Goal: Task Accomplishment & Management: Use online tool/utility

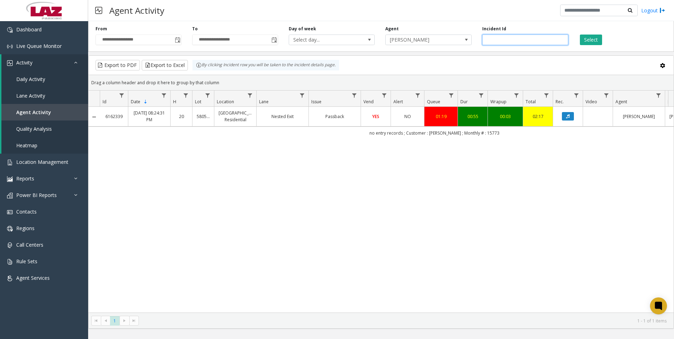
click at [545, 45] on input "*******" at bounding box center [525, 40] width 86 height 11
paste input "number"
click at [588, 39] on button "Select" at bounding box center [591, 40] width 22 height 11
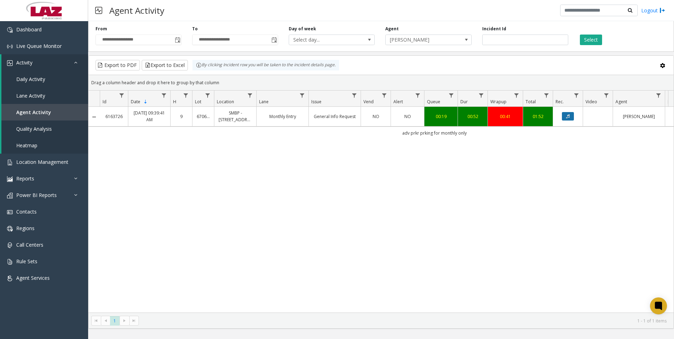
click at [567, 116] on icon "Data table" at bounding box center [568, 116] width 4 height 4
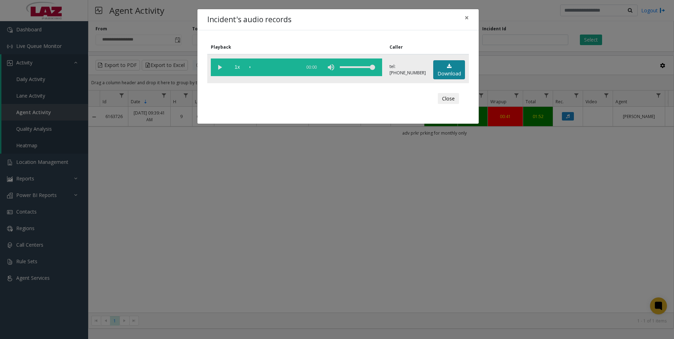
click at [459, 73] on link "Download" at bounding box center [449, 69] width 32 height 19
click at [496, 258] on div "Incident's audio records × Playback Caller 1x 01:01 tel:[PHONE_NUMBER] Download…" at bounding box center [337, 169] width 674 height 339
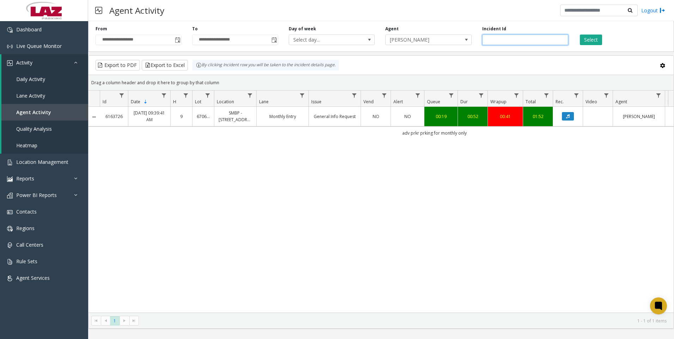
click at [515, 37] on input "*******" at bounding box center [525, 40] width 86 height 11
paste input "number"
click at [596, 45] on button "Select" at bounding box center [591, 40] width 22 height 11
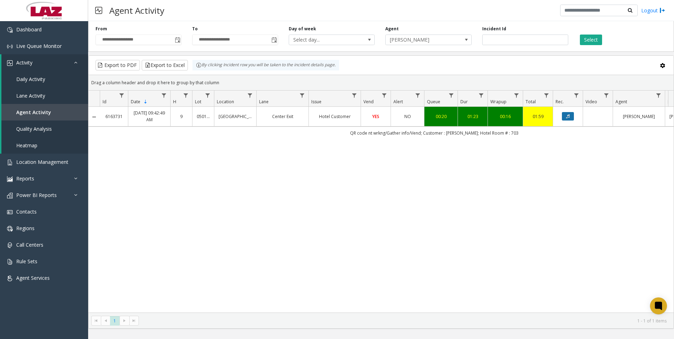
click at [565, 118] on button "Data table" at bounding box center [568, 116] width 12 height 8
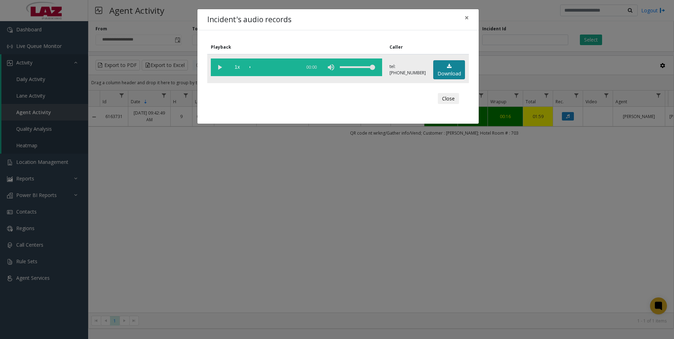
click at [454, 74] on link "Download" at bounding box center [449, 69] width 32 height 19
click at [457, 211] on div "Incident's audio records × Playback Caller 1x 01:33 tel:[PHONE_NUMBER] Download…" at bounding box center [337, 169] width 674 height 339
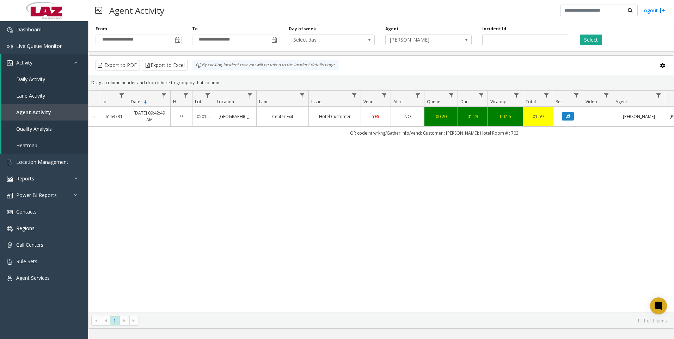
click at [566, 171] on div "6163731 [DATE] 09:42:49 AM 9 050109 [GEOGRAPHIC_DATA] Exit Hotel Customer YES N…" at bounding box center [380, 210] width 585 height 206
click at [531, 40] on input "*******" at bounding box center [525, 40] width 86 height 11
paste input "number"
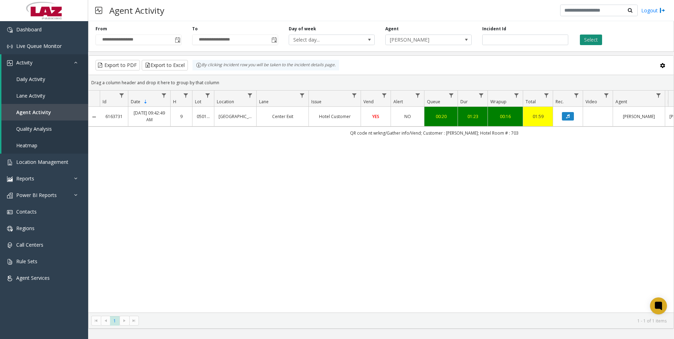
click at [592, 38] on button "Select" at bounding box center [591, 40] width 22 height 11
click at [569, 116] on icon "Data table" at bounding box center [568, 116] width 4 height 4
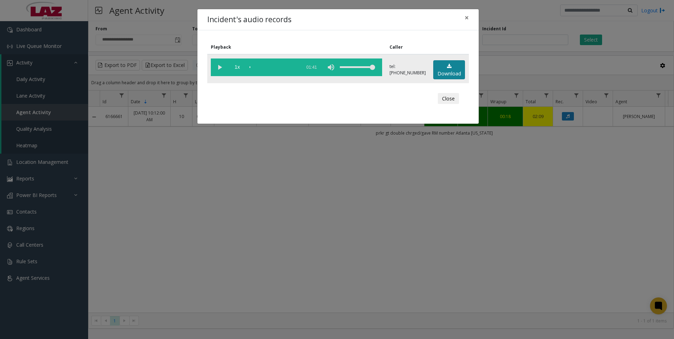
click at [441, 68] on link "Download" at bounding box center [449, 69] width 32 height 19
click at [591, 258] on div "Incident's audio records × Playback Caller 1x 01:41 tel:[PHONE_NUMBER] Download…" at bounding box center [337, 169] width 674 height 339
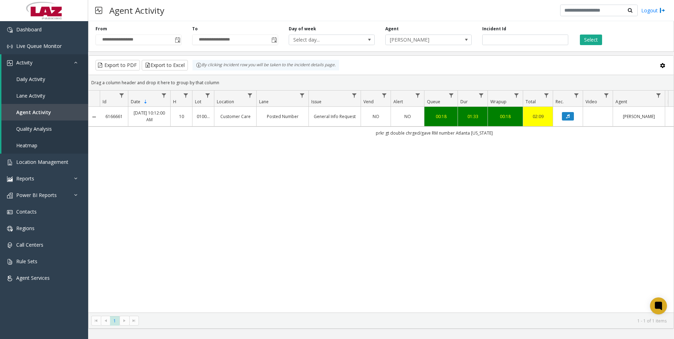
drag, startPoint x: 364, startPoint y: 229, endPoint x: 389, endPoint y: 209, distance: 32.3
click at [365, 228] on div "6166661 [DATE] 10:12:00 AM 10 010016 Customer Care Posted Number General Info R…" at bounding box center [380, 210] width 585 height 206
click at [537, 35] on input "*******" at bounding box center [525, 40] width 86 height 11
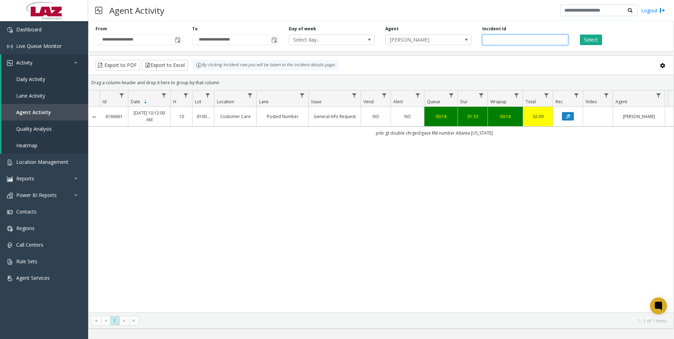
paste input "number"
click at [584, 41] on button "Select" at bounding box center [591, 40] width 22 height 11
click at [568, 117] on icon "Data table" at bounding box center [568, 116] width 4 height 4
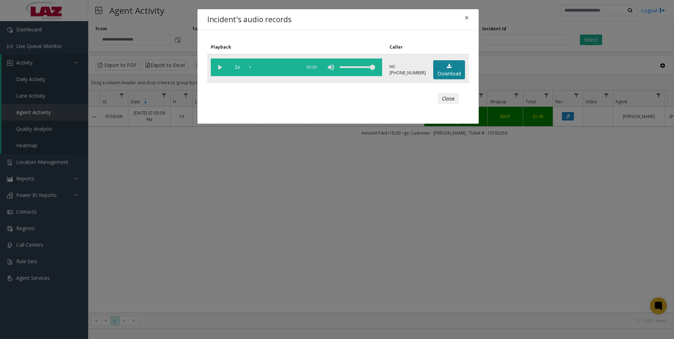
click at [439, 66] on link "Download" at bounding box center [449, 69] width 32 height 19
click at [588, 247] on div "Incident's audio records × Playback Caller 1x 01:36 tel:[PHONE_NUMBER] Download…" at bounding box center [337, 169] width 674 height 339
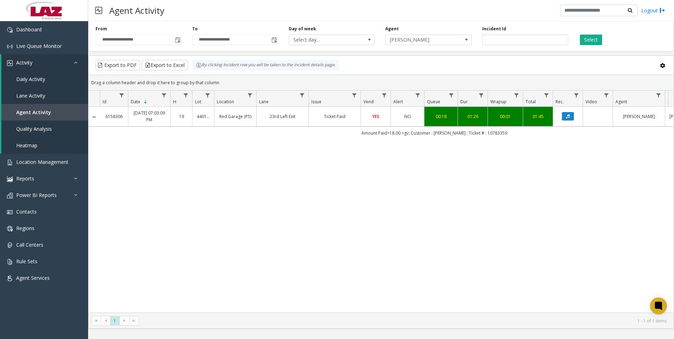
click at [568, 212] on div "6158306 [DATE] 07:03:09 PM 19 440105 Red Garage (P5) 23rd Left Exit Ticket Paid…" at bounding box center [380, 210] width 585 height 206
click at [518, 41] on input "*******" at bounding box center [525, 40] width 86 height 11
paste input "number"
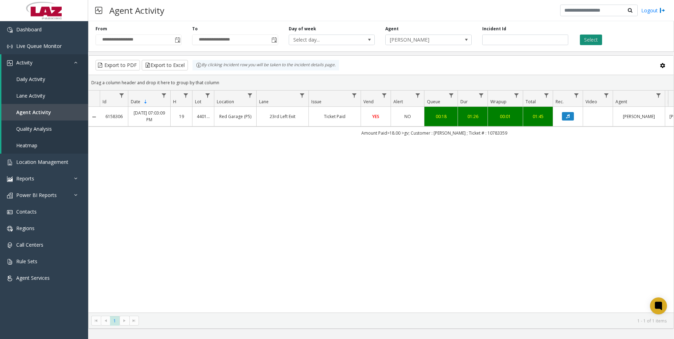
click at [590, 39] on button "Select" at bounding box center [591, 40] width 22 height 11
click at [567, 116] on icon "Data table" at bounding box center [568, 116] width 4 height 4
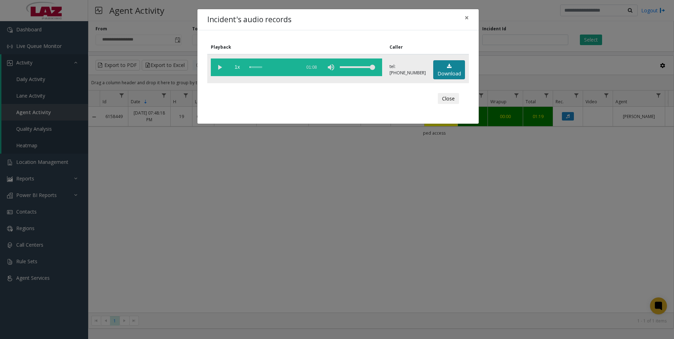
click at [442, 75] on link "Download" at bounding box center [449, 69] width 32 height 19
click at [497, 285] on div "Incident's audio records × Playback Caller 1x 01:08 tel:[PHONE_NUMBER] Download…" at bounding box center [337, 169] width 674 height 339
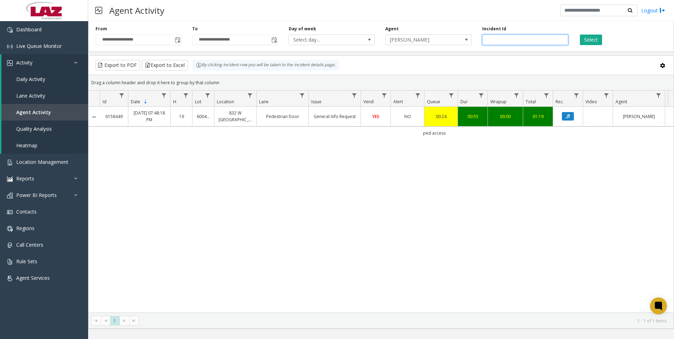
click at [533, 42] on input "*******" at bounding box center [525, 40] width 86 height 11
paste input "number"
type input "*******"
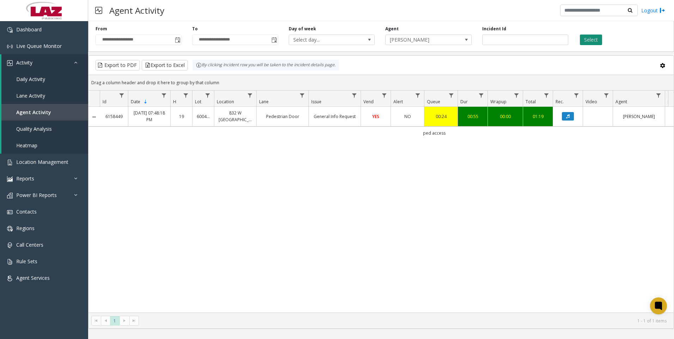
click at [594, 38] on button "Select" at bounding box center [591, 40] width 22 height 11
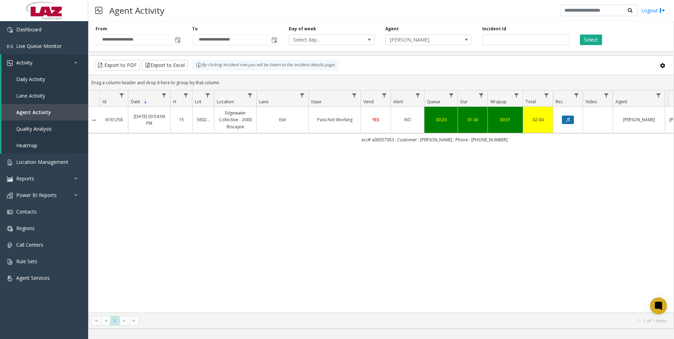
click at [569, 122] on icon "Data table" at bounding box center [568, 120] width 4 height 4
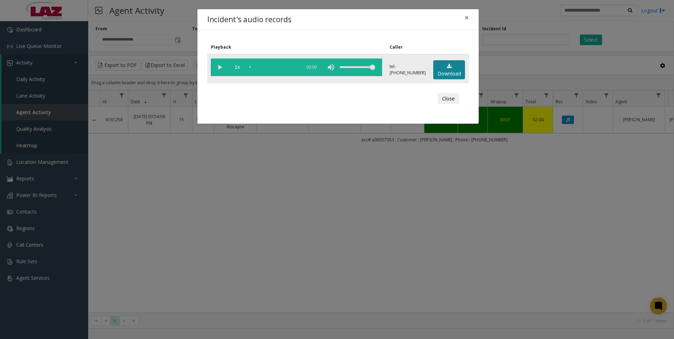
click at [449, 68] on icon at bounding box center [449, 66] width 5 height 5
click at [539, 277] on div "Incident's audio records × Playback Caller 1x 01:54 tel:[PHONE_NUMBER] Download…" at bounding box center [337, 169] width 674 height 339
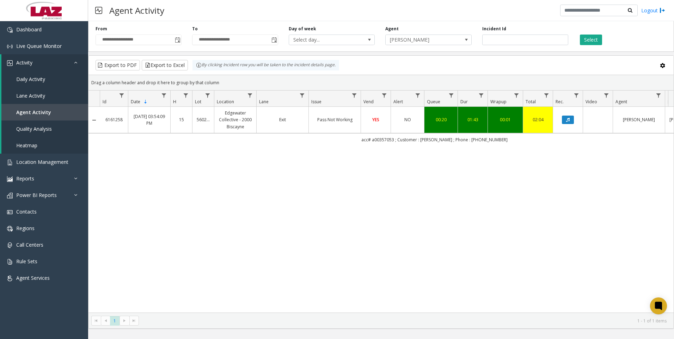
click at [477, 222] on div "6161258 [DATE] 03:54:09 PM 15 560292 Edgewater Collective - 2000 [GEOGRAPHIC_DA…" at bounding box center [380, 210] width 585 height 206
click at [474, 192] on div "6161258 [DATE] 03:54:09 PM 15 560292 Edgewater Collective - 2000 [GEOGRAPHIC_DA…" at bounding box center [380, 210] width 585 height 206
drag, startPoint x: 510, startPoint y: 38, endPoint x: 481, endPoint y: 38, distance: 29.2
click at [481, 38] on div "Incident Id *******" at bounding box center [525, 35] width 97 height 19
click at [431, 41] on span "[PERSON_NAME]" at bounding box center [419, 40] width 68 height 10
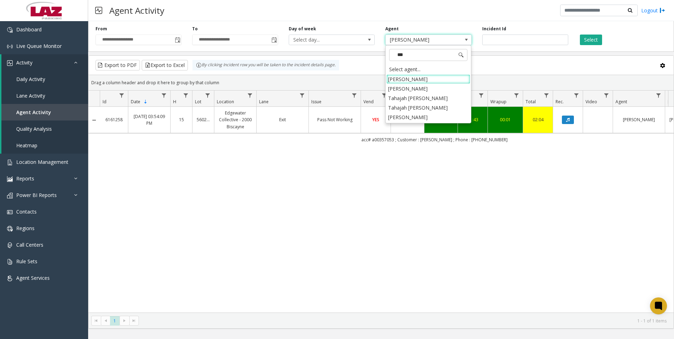
type input "****"
click at [399, 76] on li "[PERSON_NAME]" at bounding box center [428, 79] width 84 height 10
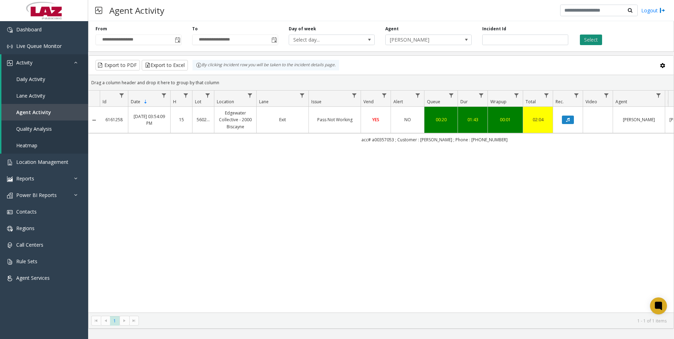
click at [597, 42] on button "Select" at bounding box center [591, 40] width 22 height 11
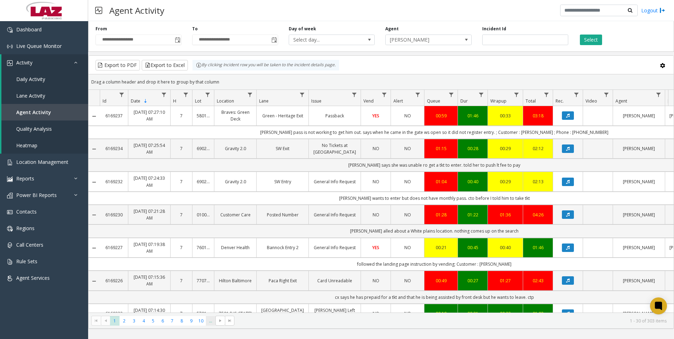
click at [212, 321] on span "..." at bounding box center [211, 321] width 10 height 10
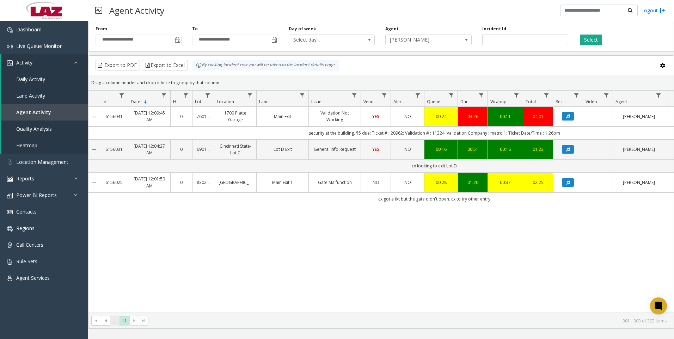
click at [113, 323] on span "..." at bounding box center [115, 321] width 10 height 10
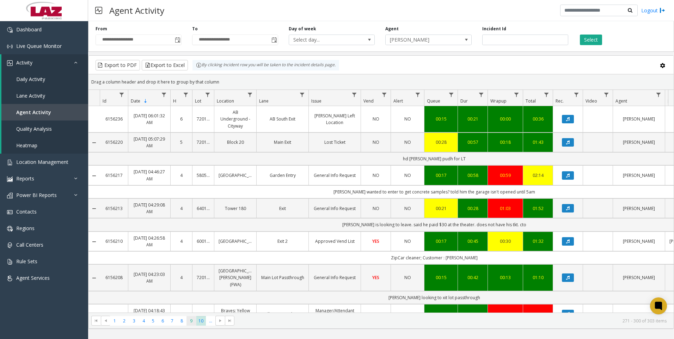
click at [188, 320] on span "9" at bounding box center [191, 321] width 10 height 10
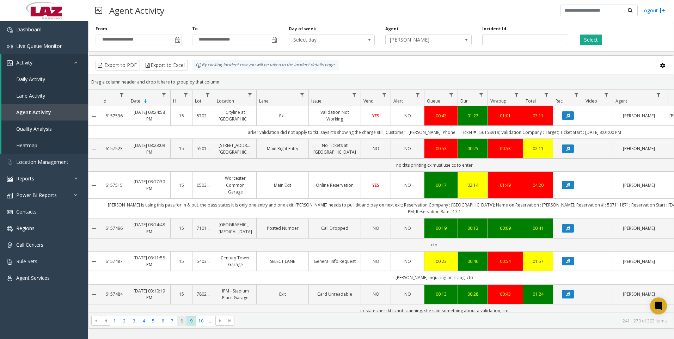
click at [184, 320] on span "8" at bounding box center [182, 321] width 10 height 10
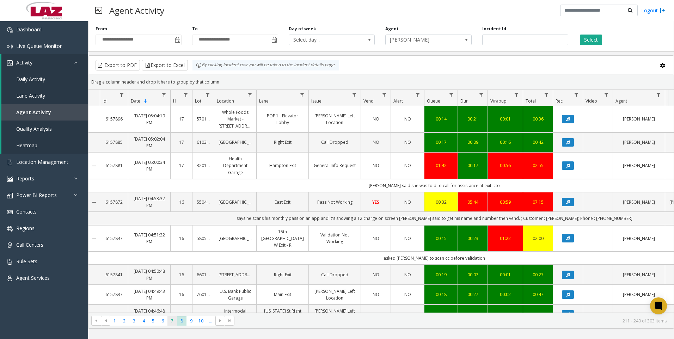
click at [173, 321] on span "7" at bounding box center [172, 321] width 10 height 10
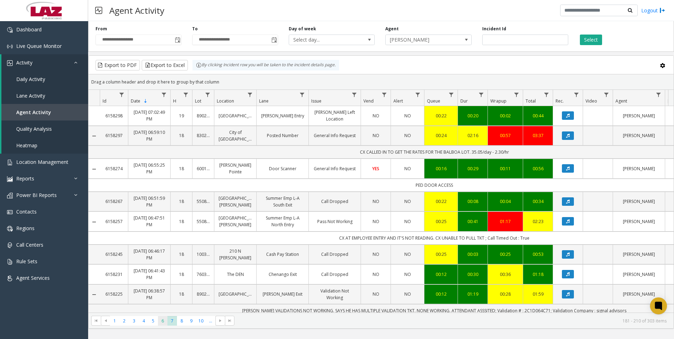
click at [163, 322] on span "6" at bounding box center [163, 321] width 10 height 10
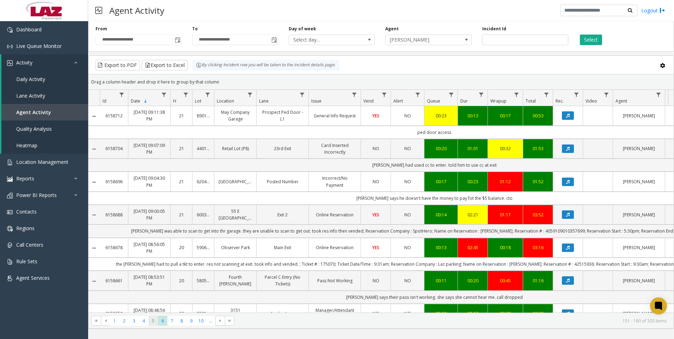
click at [153, 322] on span "5" at bounding box center [153, 321] width 10 height 10
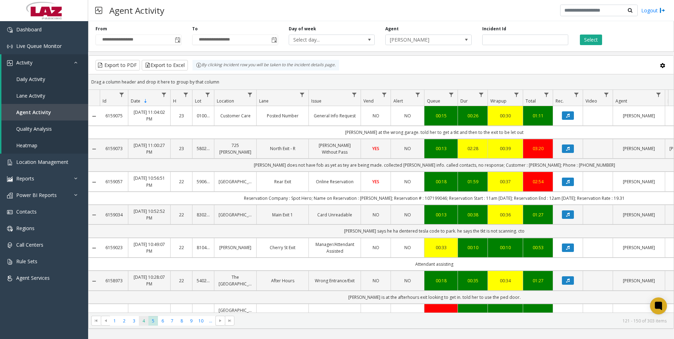
click at [142, 320] on span "4" at bounding box center [144, 321] width 10 height 10
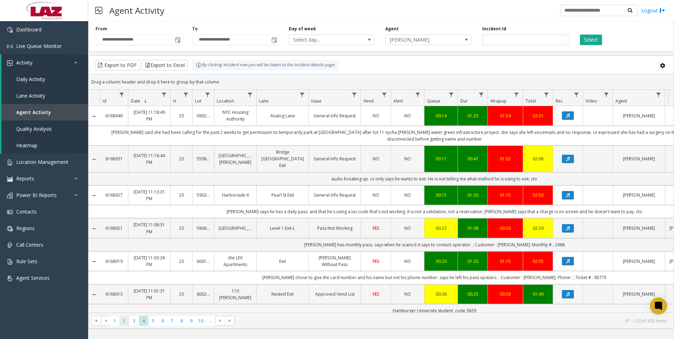
click at [125, 320] on span "2" at bounding box center [124, 321] width 10 height 10
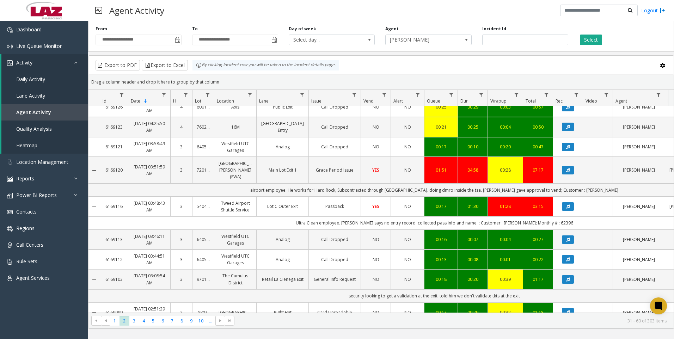
scroll to position [176, 0]
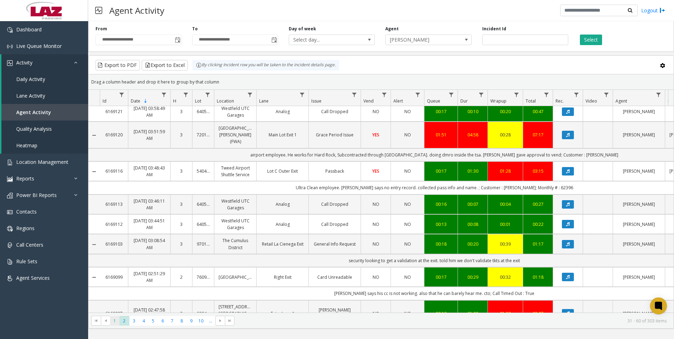
click at [115, 316] on span "1" at bounding box center [115, 321] width 10 height 10
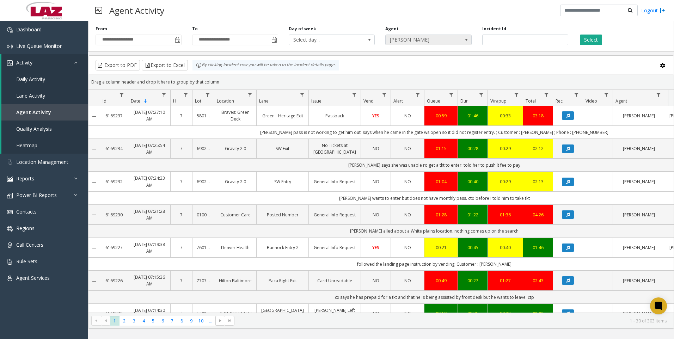
click at [413, 41] on span "[PERSON_NAME]" at bounding box center [419, 40] width 68 height 10
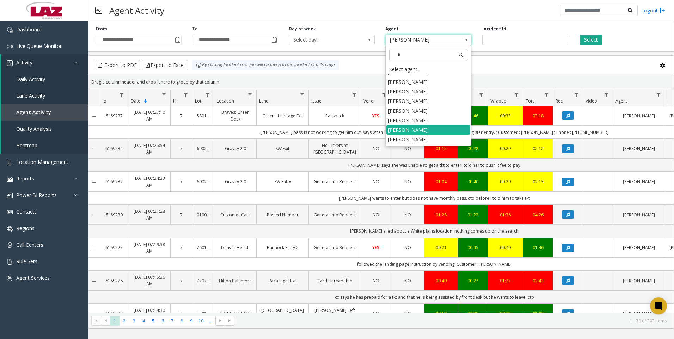
type input "**"
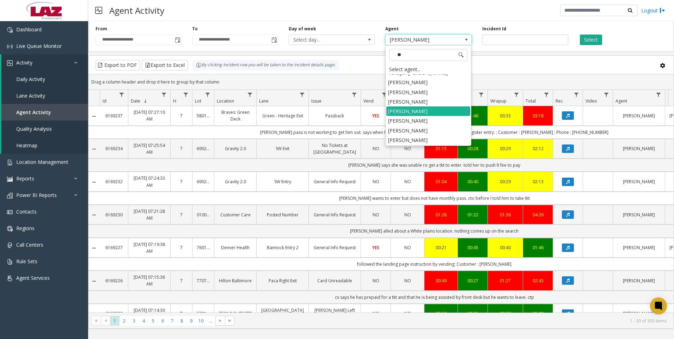
scroll to position [217, 0]
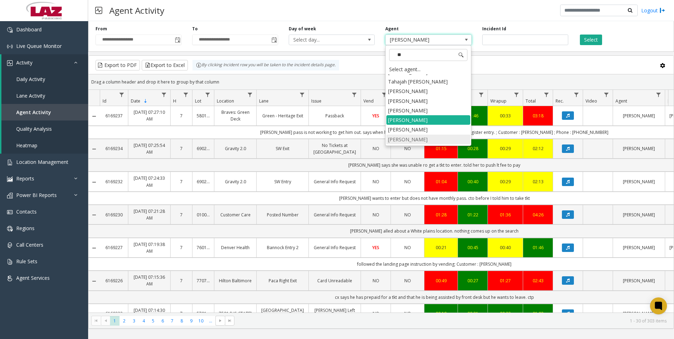
click at [419, 135] on li "[PERSON_NAME]" at bounding box center [428, 140] width 84 height 10
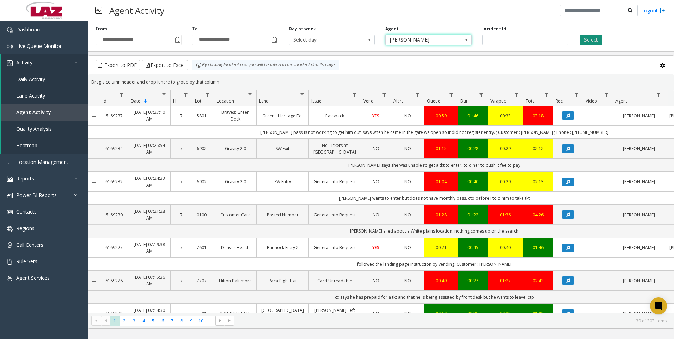
click at [593, 40] on button "Select" at bounding box center [591, 40] width 22 height 11
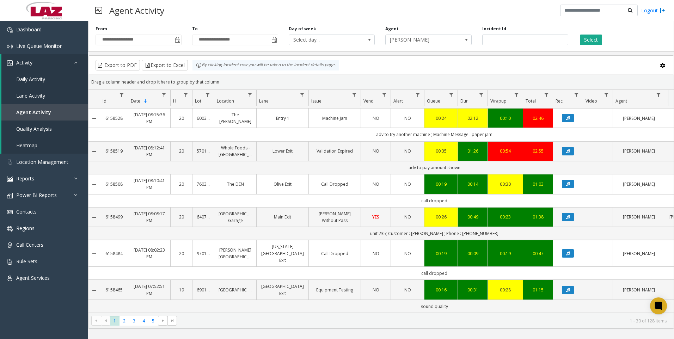
scroll to position [801, 0]
click at [452, 39] on span "[PERSON_NAME]" at bounding box center [419, 40] width 68 height 10
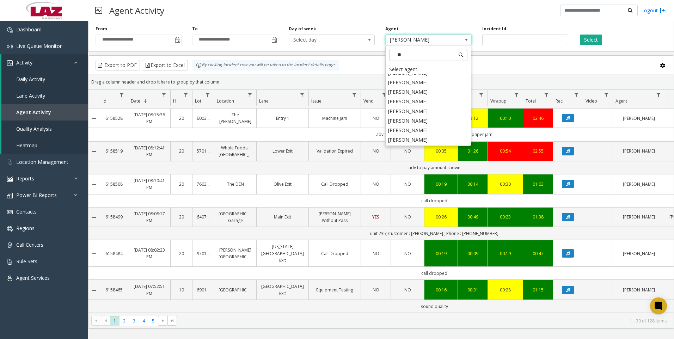
scroll to position [0, 0]
type input "***"
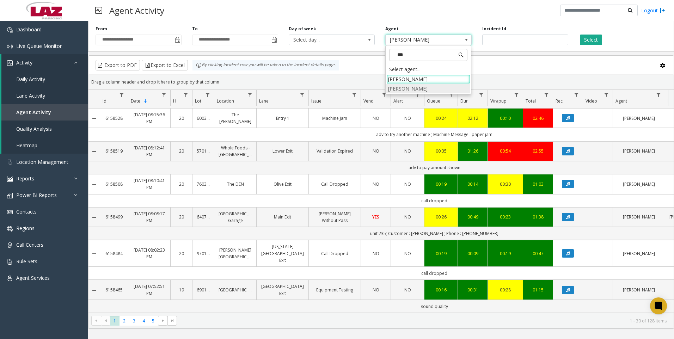
click at [429, 91] on li "[PERSON_NAME]" at bounding box center [428, 89] width 84 height 10
click at [601, 42] on button "Select" at bounding box center [591, 40] width 22 height 11
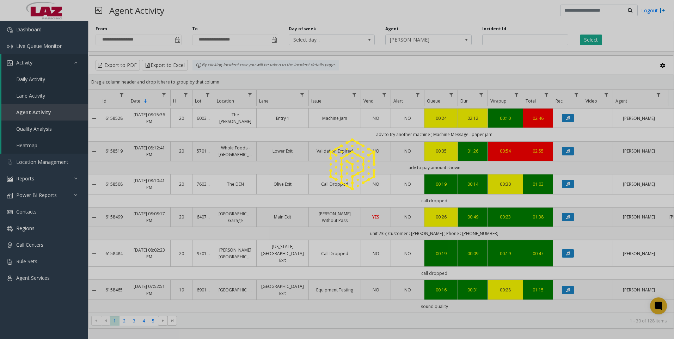
scroll to position [637, 0]
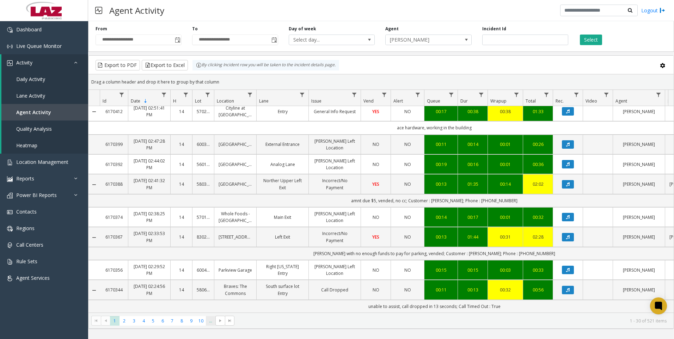
click at [207, 322] on span "..." at bounding box center [211, 321] width 10 height 10
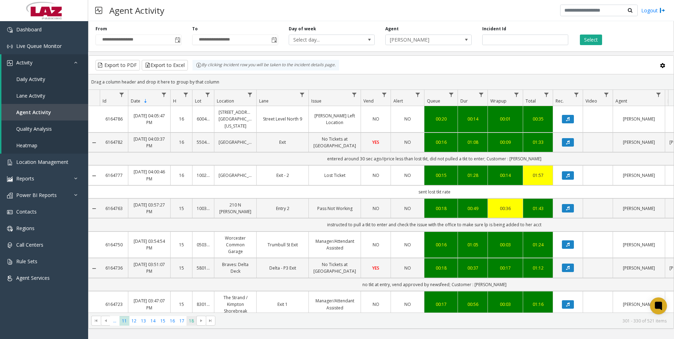
click at [190, 323] on span "18" at bounding box center [191, 321] width 10 height 10
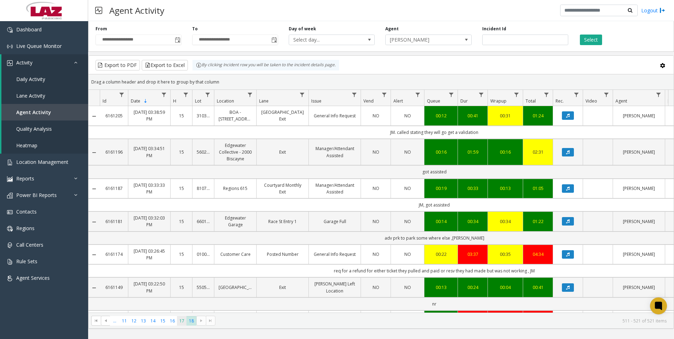
click at [181, 321] on span "17" at bounding box center [182, 321] width 10 height 10
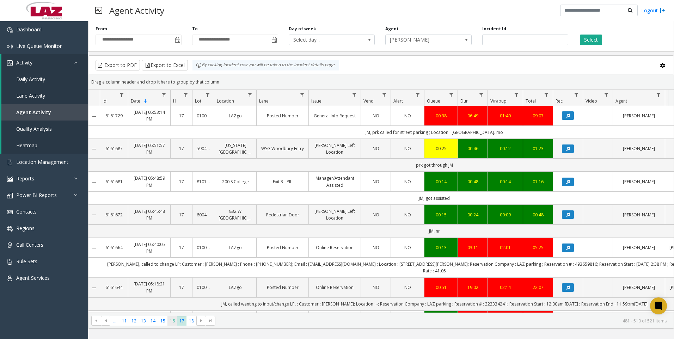
click at [176, 322] on span "16" at bounding box center [172, 321] width 10 height 10
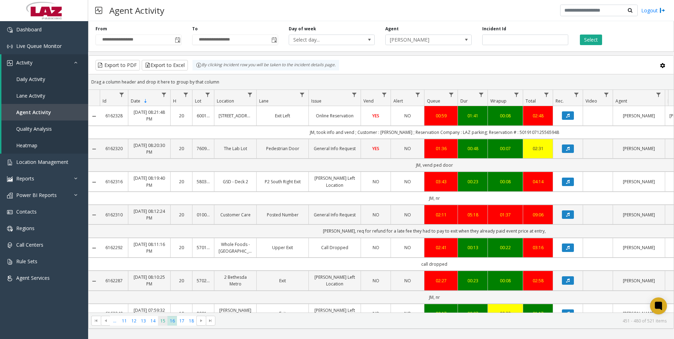
click at [164, 322] on span "15" at bounding box center [163, 321] width 10 height 10
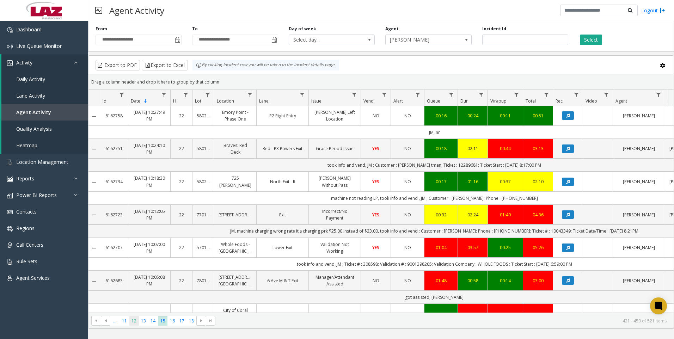
click at [137, 322] on span "12" at bounding box center [134, 321] width 10 height 10
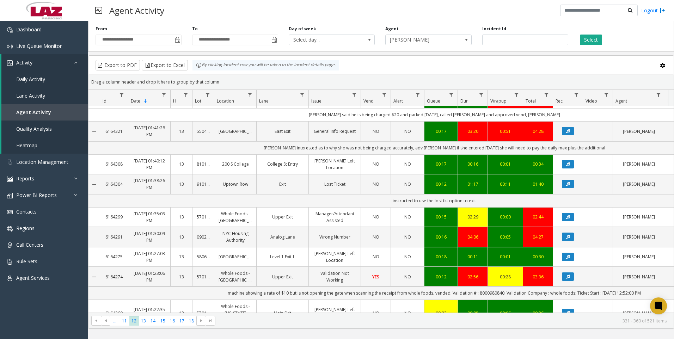
scroll to position [328, 0]
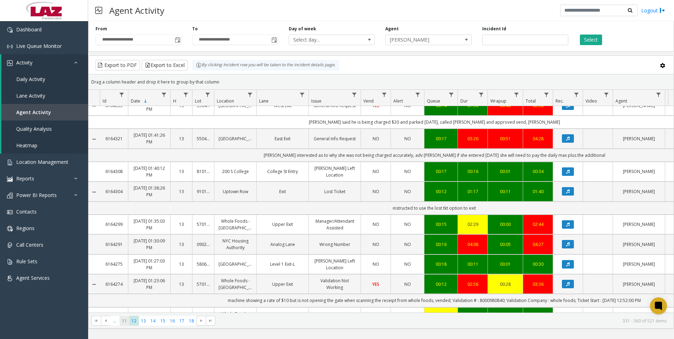
click at [127, 320] on span "11" at bounding box center [124, 321] width 10 height 10
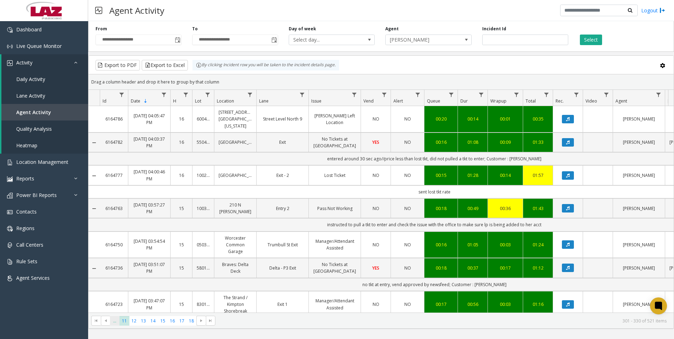
click at [116, 322] on span "..." at bounding box center [115, 321] width 10 height 10
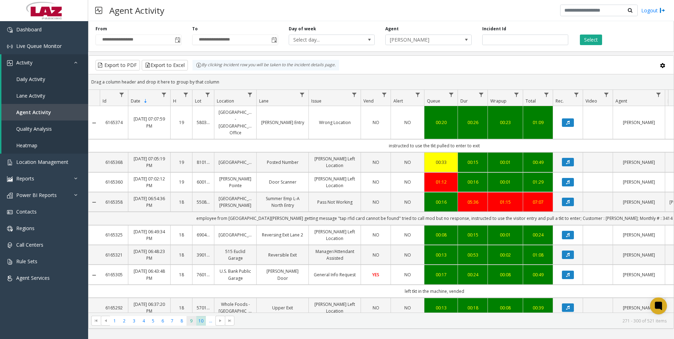
click at [191, 321] on span "9" at bounding box center [191, 321] width 10 height 10
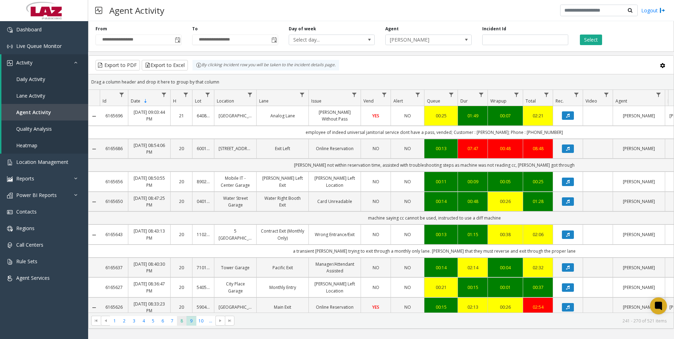
click at [179, 320] on span "8" at bounding box center [182, 321] width 10 height 10
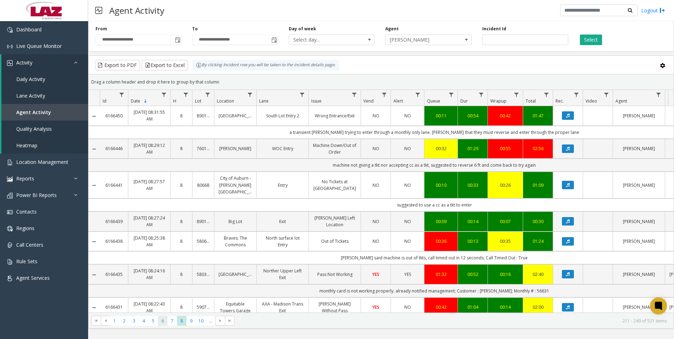
click at [165, 317] on span "6" at bounding box center [163, 321] width 10 height 10
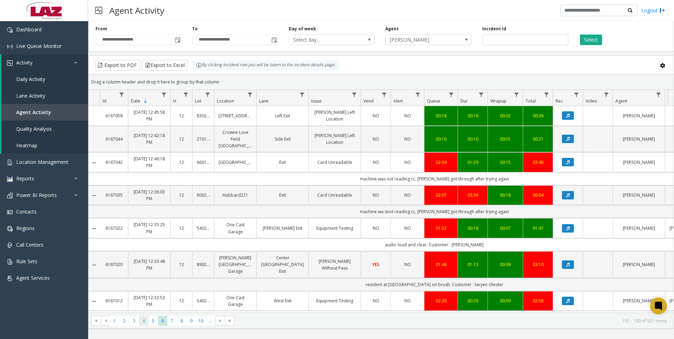
click at [147, 324] on span "4" at bounding box center [144, 321] width 10 height 10
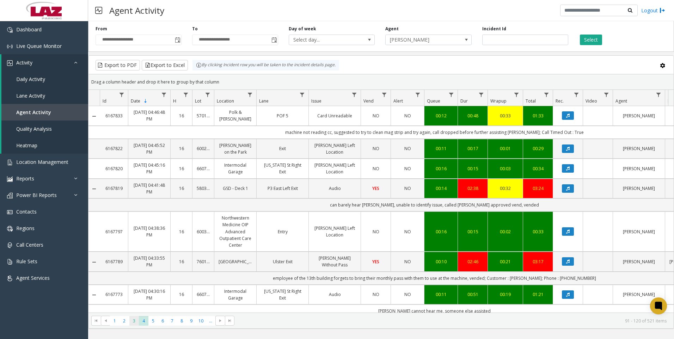
click at [130, 324] on span "3" at bounding box center [134, 321] width 10 height 10
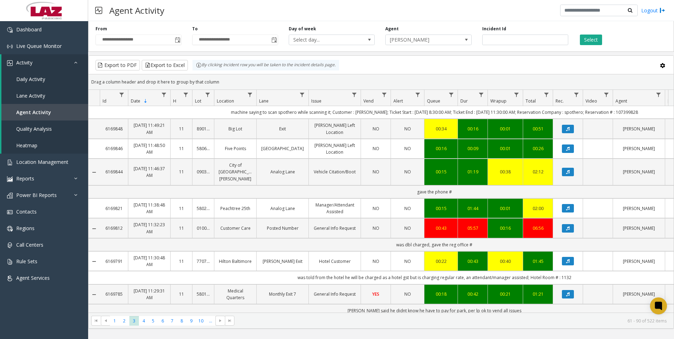
scroll to position [352, 0]
